Goal: Information Seeking & Learning: Understand process/instructions

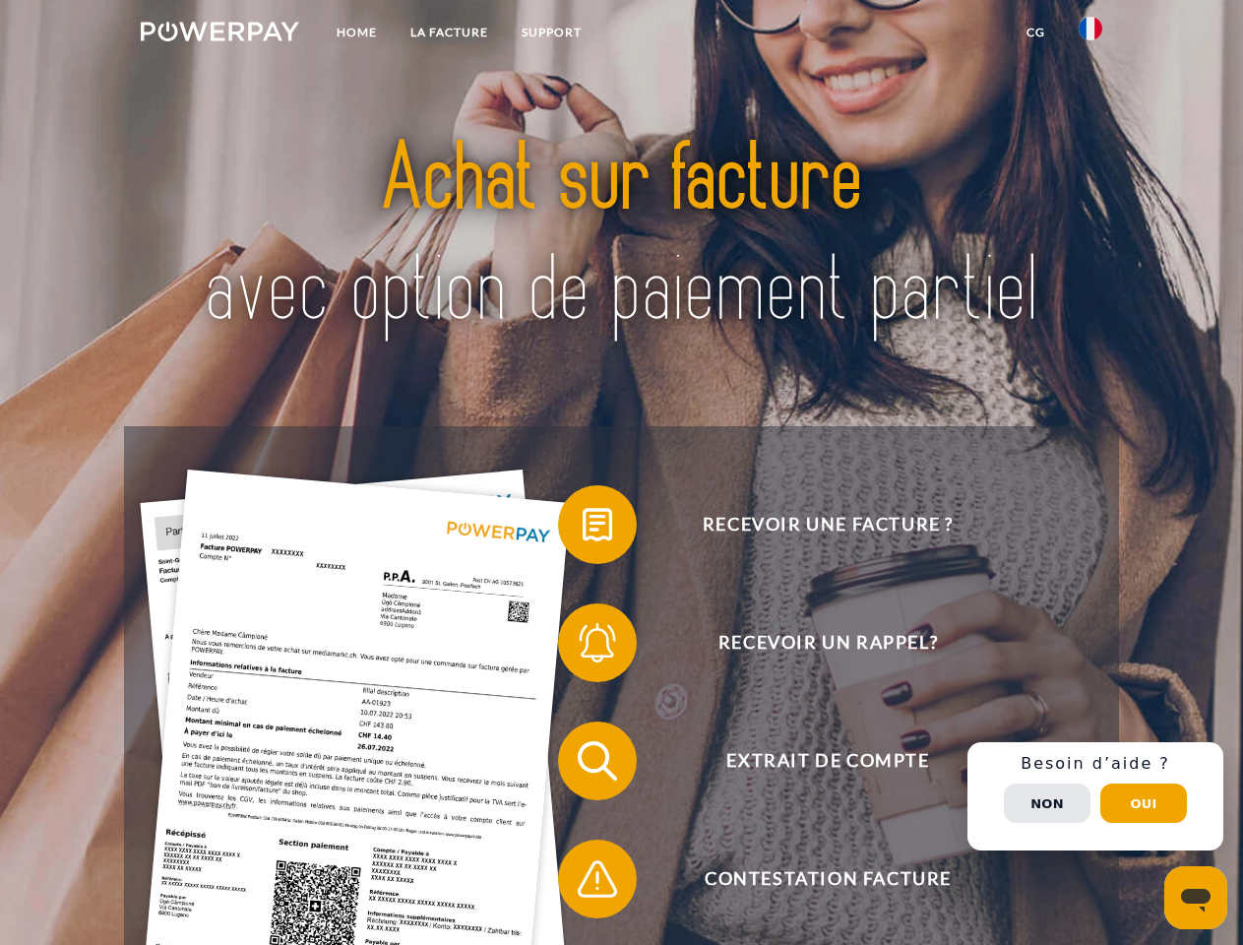
click at [220, 34] on img at bounding box center [220, 32] width 158 height 20
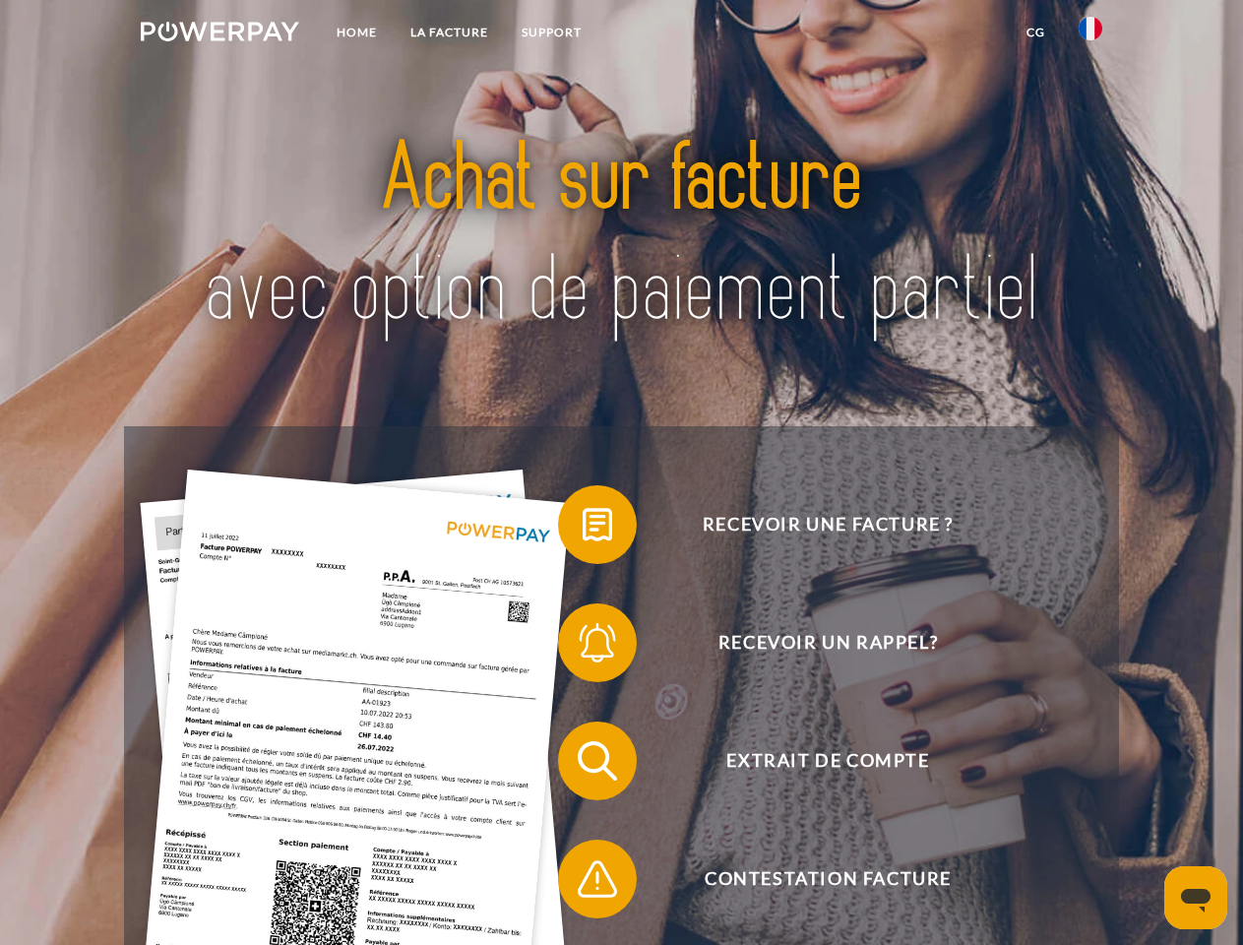
click at [1091, 34] on img at bounding box center [1091, 29] width 24 height 24
click at [1036, 32] on link "CG" at bounding box center [1036, 32] width 52 height 35
click at [583, 529] on span at bounding box center [568, 524] width 98 height 98
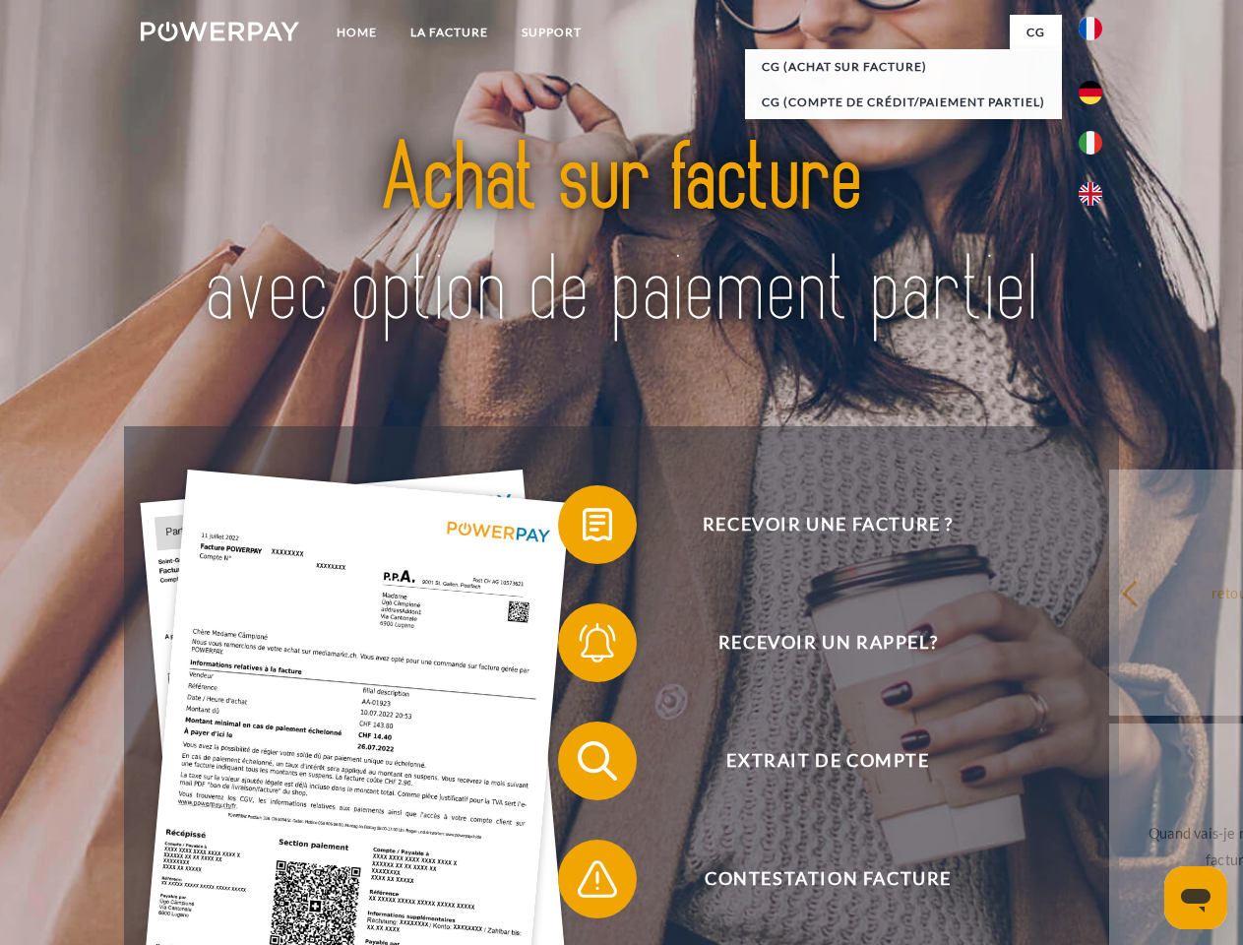
click at [583, 647] on span at bounding box center [568, 643] width 98 height 98
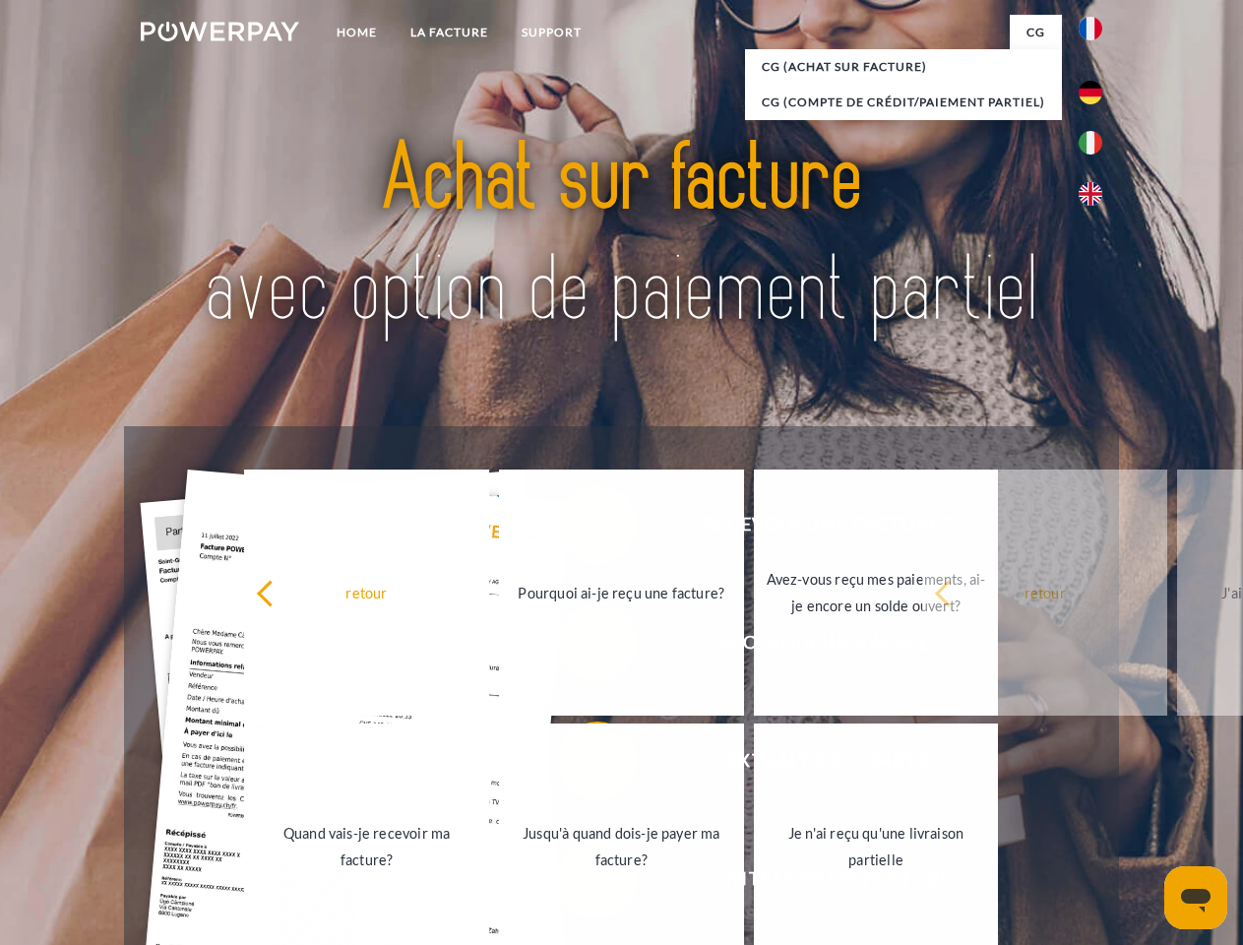
click at [583, 765] on link "Jusqu'à quand dois-je payer ma facture?" at bounding box center [621, 847] width 245 height 246
click at [754, 883] on link "Je n'ai reçu qu'une livraison partielle" at bounding box center [876, 847] width 245 height 246
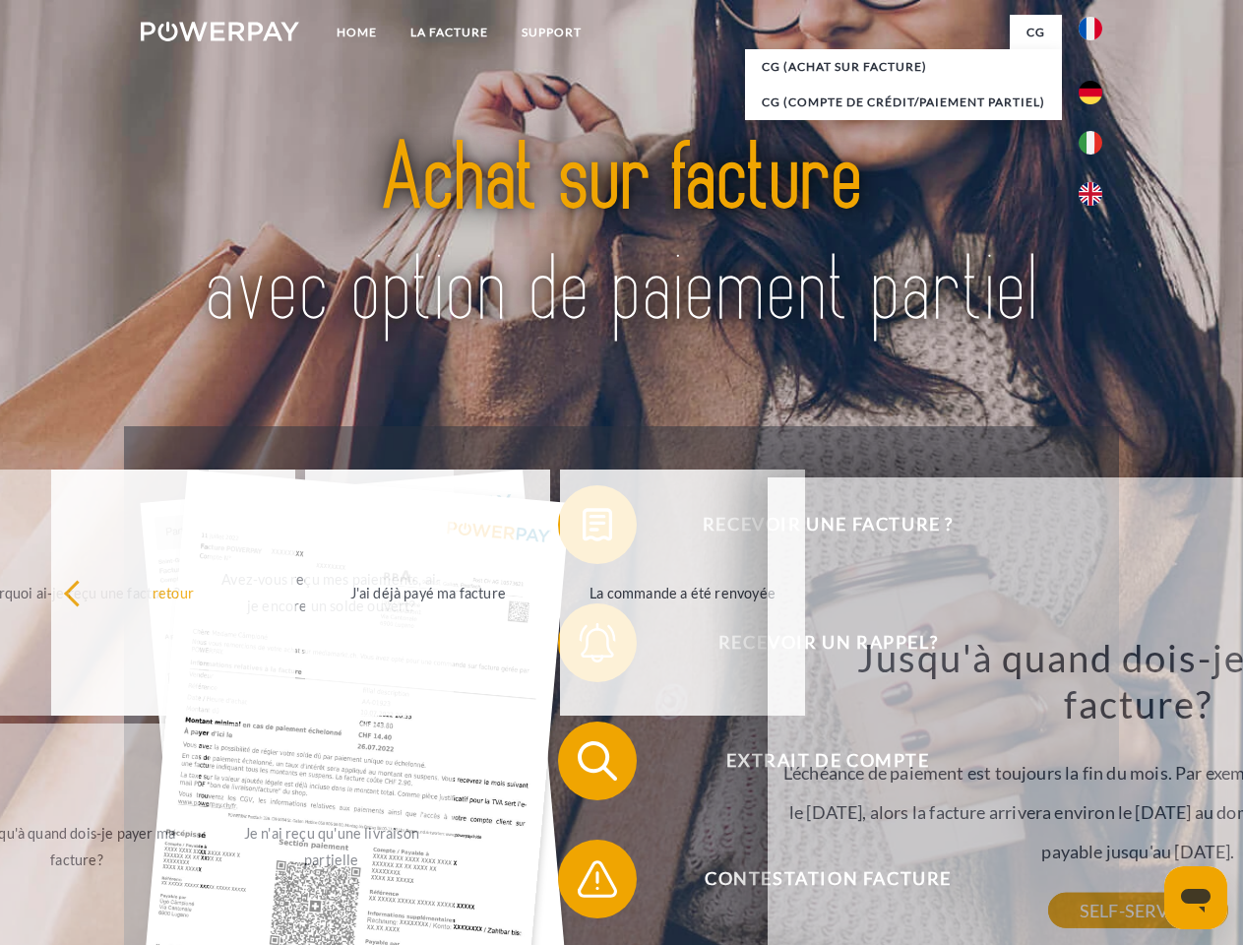
click at [1096, 796] on div "Recevoir une facture ? Recevoir un rappel? Extrait de compte retour" at bounding box center [621, 820] width 994 height 788
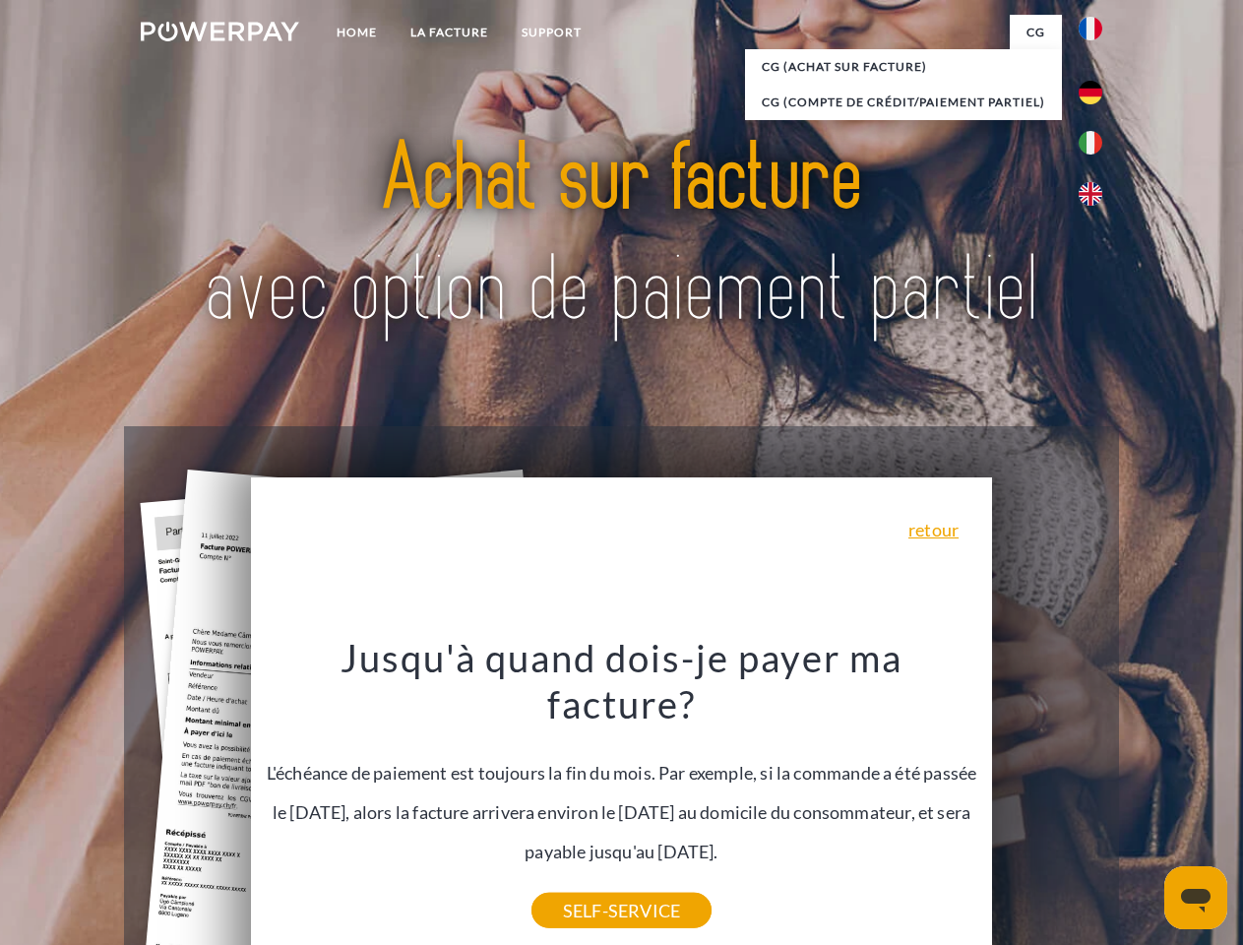
click at [1047, 800] on span "Extrait de compte" at bounding box center [828, 761] width 482 height 79
click at [1144, 803] on header "Home LA FACTURE Support" at bounding box center [621, 680] width 1243 height 1360
